Goal: Transaction & Acquisition: Purchase product/service

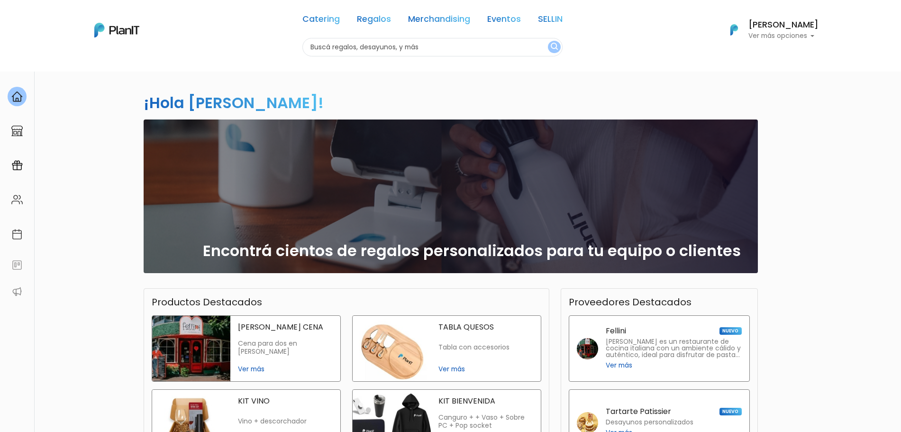
click at [517, 27] on div "Catering Regalos Merchandising Eventos SELLIN" at bounding box center [432, 21] width 260 height 34
click at [515, 22] on link "Eventos" at bounding box center [504, 20] width 34 height 11
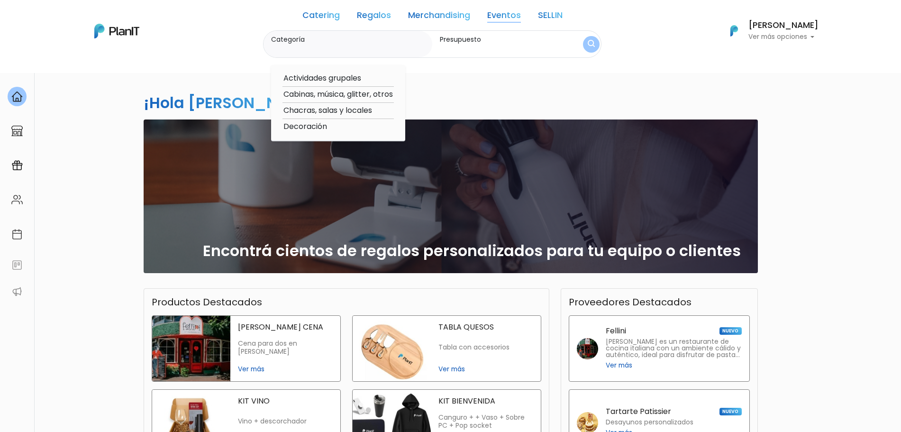
click at [292, 45] on input "Categoría" at bounding box center [349, 48] width 157 height 9
click at [443, 42] on label "Presupuesto" at bounding box center [502, 40] width 124 height 10
click at [443, 44] on input "Presupuesto" at bounding box center [502, 48] width 124 height 9
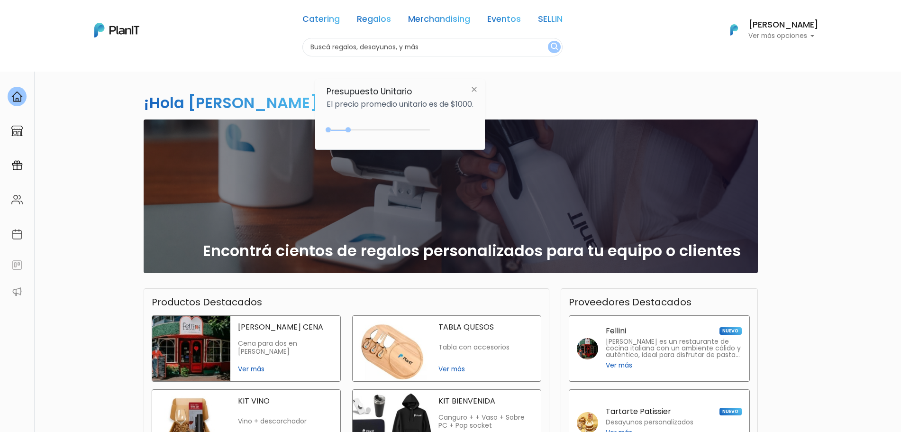
click at [407, 49] on input "text" at bounding box center [432, 47] width 260 height 18
type input "paletas"
click at [548, 41] on button "submit" at bounding box center [554, 47] width 13 height 12
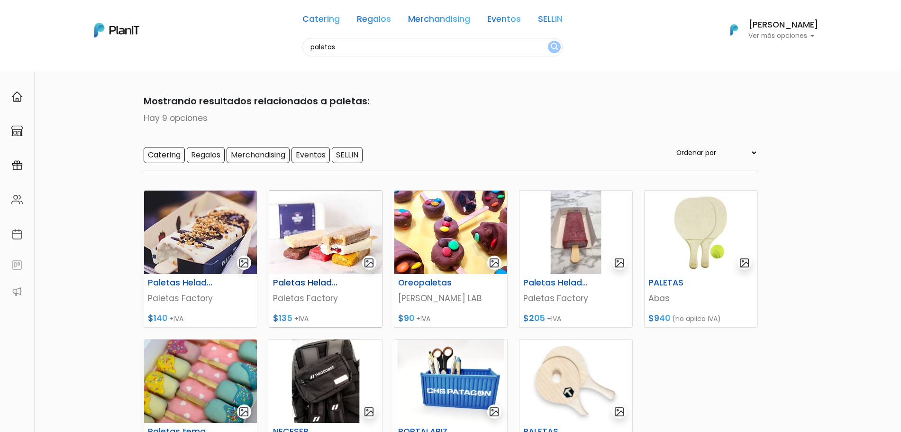
click at [302, 249] on img at bounding box center [325, 231] width 113 height 83
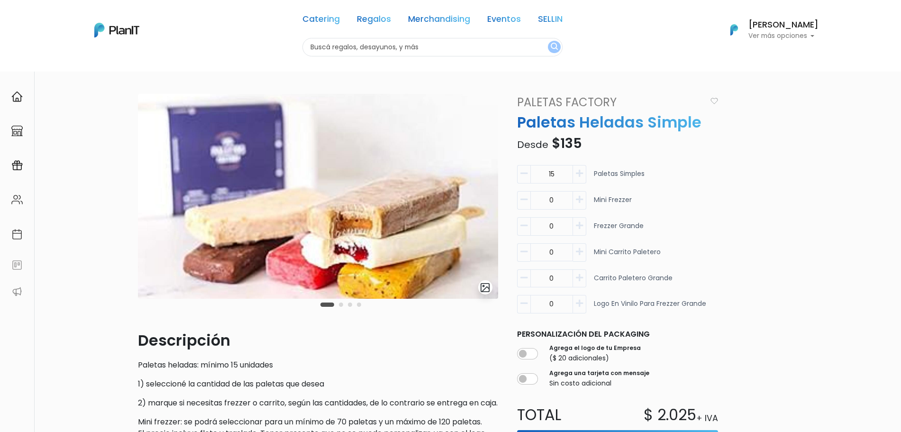
click at [343, 306] on div "Carousel Pagination" at bounding box center [340, 304] width 45 height 11
click at [342, 305] on button "Carousel Page 2" at bounding box center [341, 304] width 4 height 4
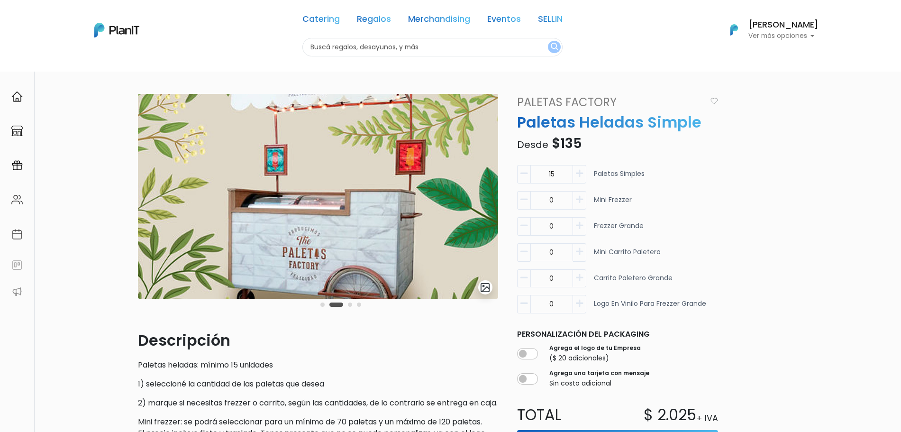
click at [350, 306] on button "Carousel Page 3" at bounding box center [350, 304] width 4 height 4
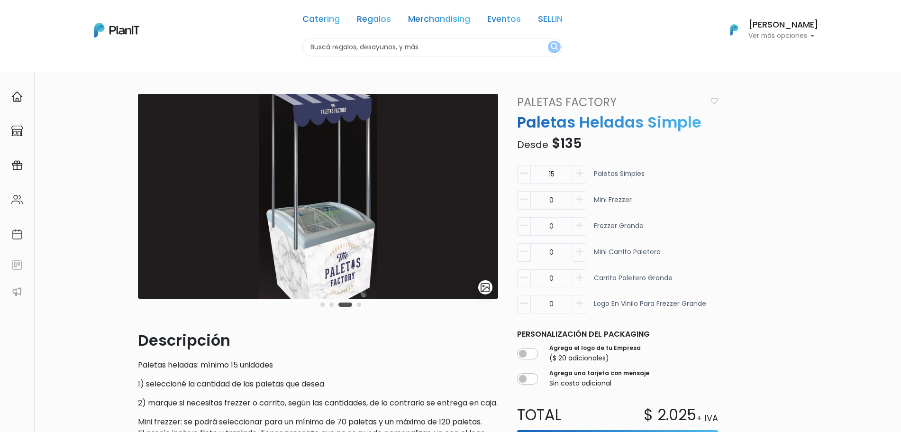
click at [362, 308] on div "Carousel Pagination" at bounding box center [340, 304] width 45 height 11
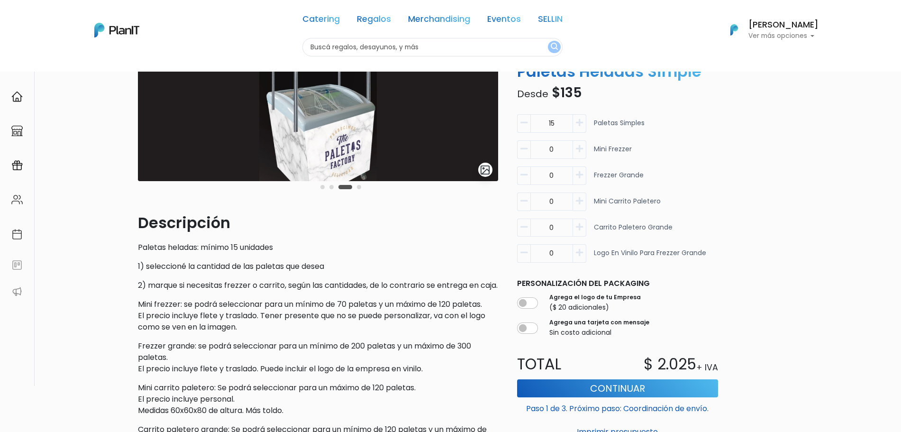
scroll to position [118, 0]
click at [257, 354] on p "Frezzer grande: se podrá seleccionar para un mínimo de 200 paletas y un máximo …" at bounding box center [318, 356] width 360 height 34
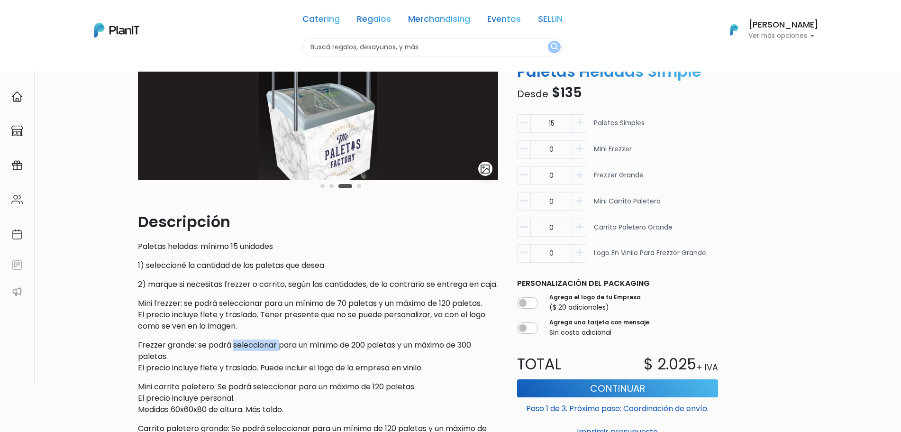
click at [257, 354] on p "Frezzer grande: se podrá seleccionar para un mínimo de 200 paletas y un máximo …" at bounding box center [318, 356] width 360 height 34
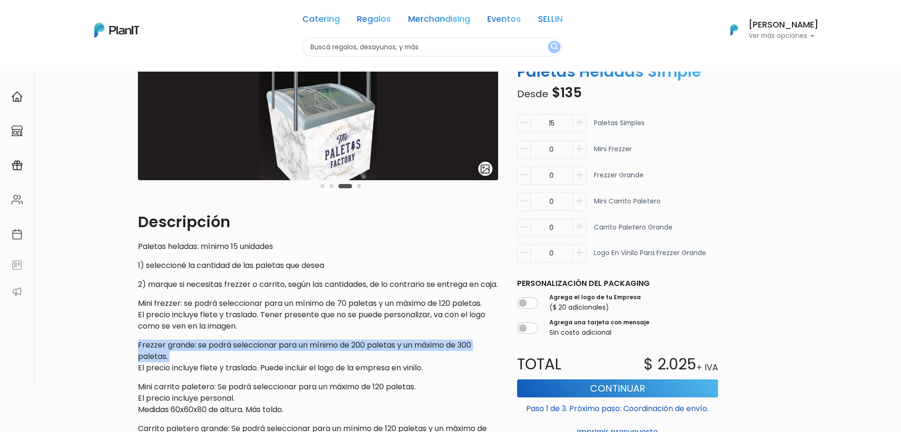
click at [257, 354] on p "Frezzer grande: se podrá seleccionar para un mínimo de 200 paletas y un máximo …" at bounding box center [318, 356] width 360 height 34
click at [273, 367] on p "Frezzer grande: se podrá seleccionar para un mínimo de 200 paletas y un máximo …" at bounding box center [318, 356] width 360 height 34
click at [272, 359] on p "Frezzer grande: se podrá seleccionar para un mínimo de 200 paletas y un máximo …" at bounding box center [318, 356] width 360 height 34
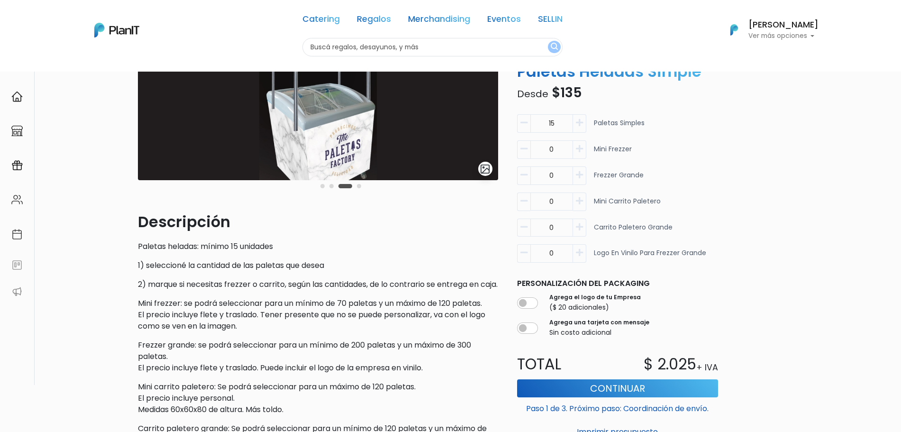
click at [271, 372] on p "Frezzer grande: se podrá seleccionar para un mínimo de 200 paletas y un máximo …" at bounding box center [318, 356] width 360 height 34
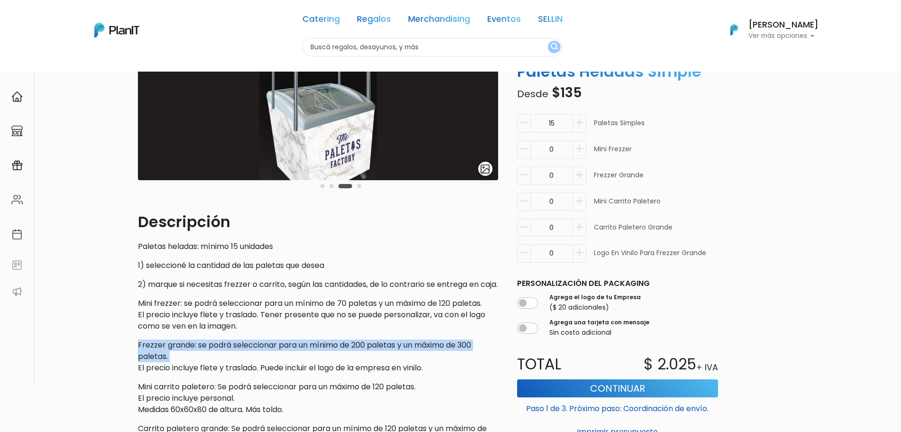
click at [271, 372] on p "Frezzer grande: se podrá seleccionar para un mínimo de 200 paletas y un máximo …" at bounding box center [318, 356] width 360 height 34
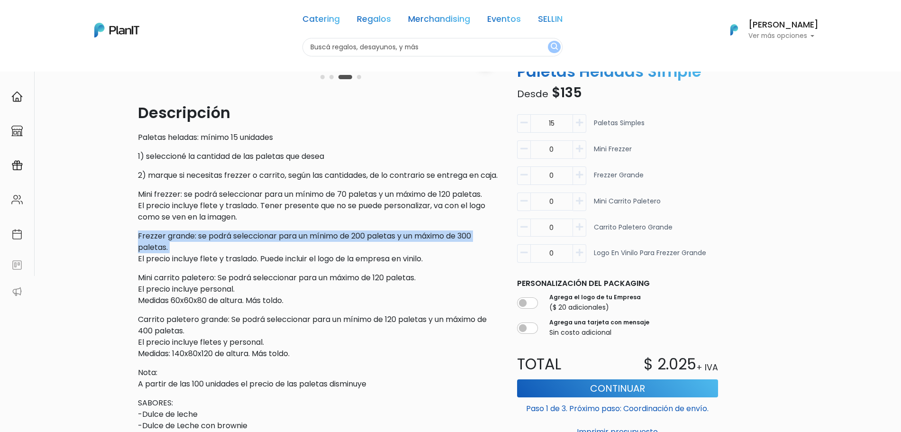
scroll to position [237, 0]
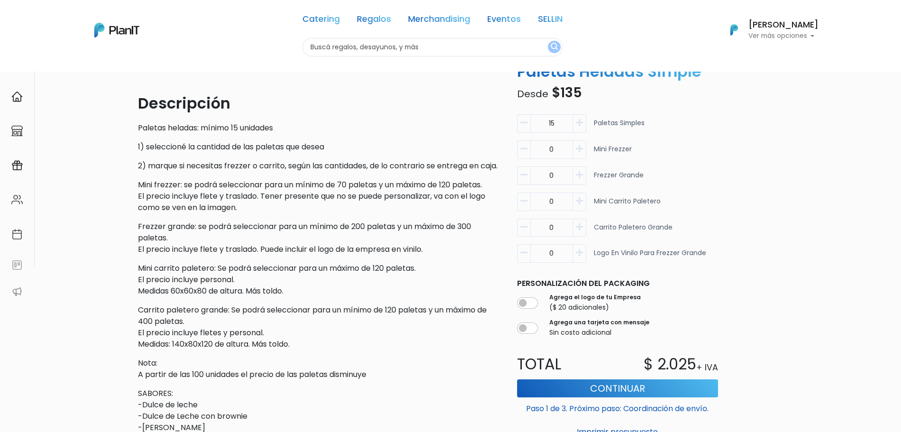
click at [264, 330] on p "Carrito paletero grande: Se podrá seleccionar para un mínimo de 120 paletas y u…" at bounding box center [318, 326] width 360 height 45
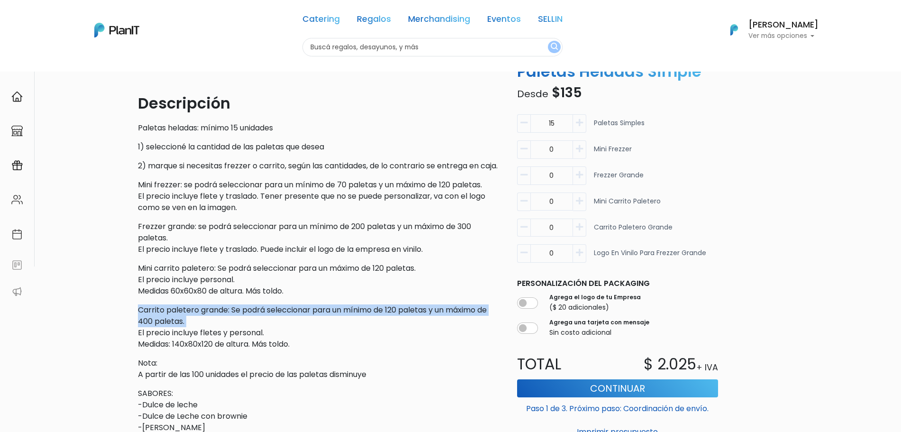
click at [264, 330] on p "Carrito paletero grande: Se podrá seleccionar para un mínimo de 120 paletas y u…" at bounding box center [318, 326] width 360 height 45
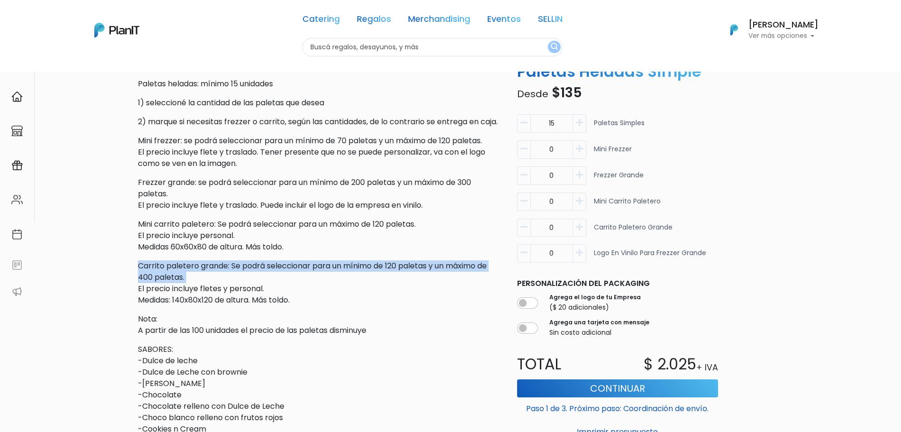
scroll to position [296, 0]
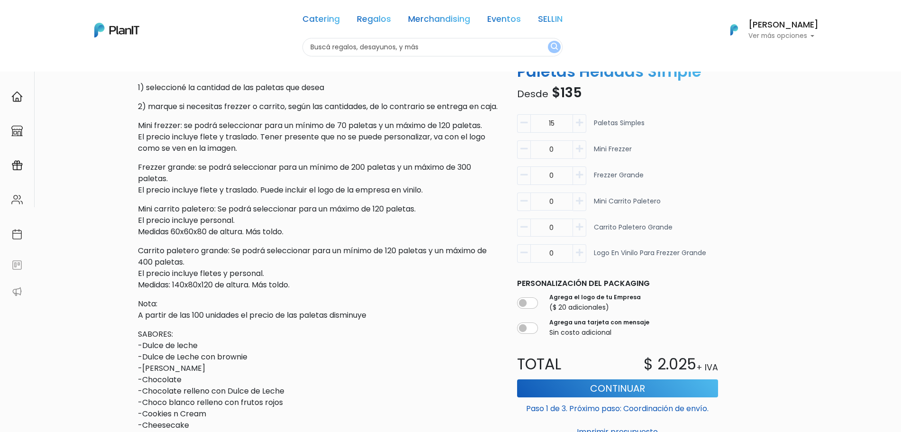
click at [264, 321] on p "Nota: A partir de las 100 unidades el precio de las paletas disminuye" at bounding box center [318, 309] width 360 height 23
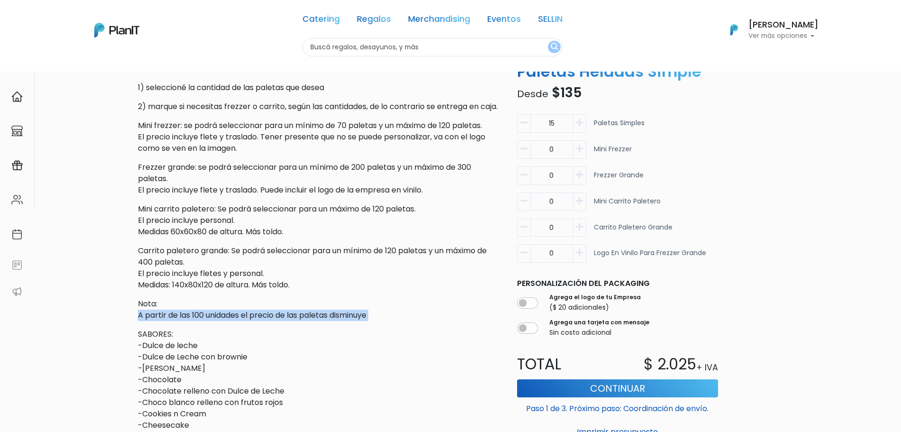
click at [264, 321] on p "Nota: A partir de las 100 unidades el precio de las paletas disminuye" at bounding box center [318, 309] width 360 height 23
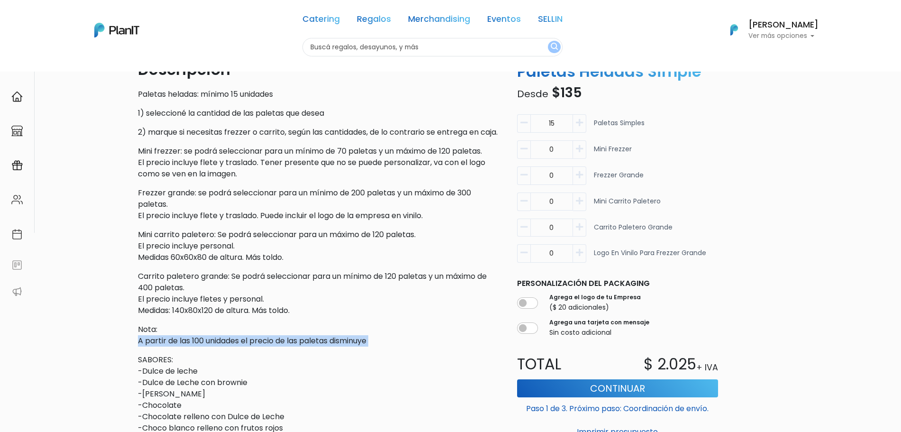
scroll to position [253, 0]
